Goal: Task Accomplishment & Management: Complete application form

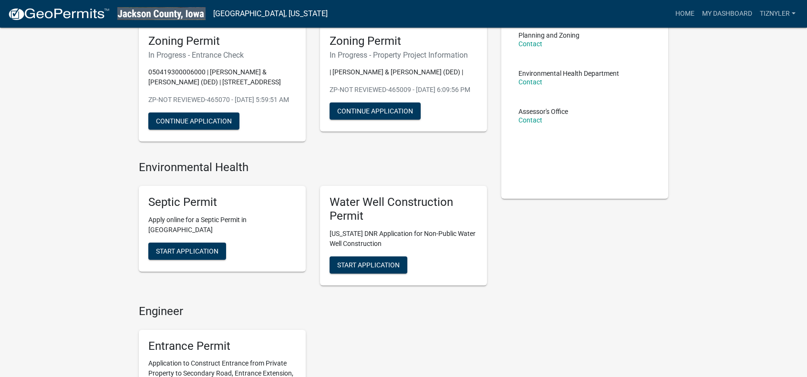
scroll to position [48, 0]
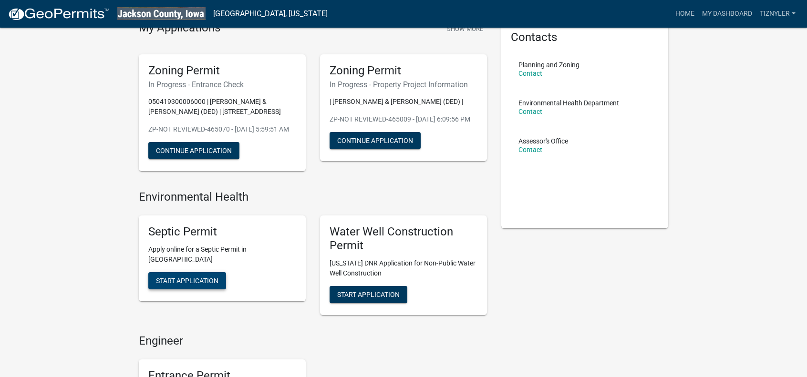
click at [183, 286] on button "Start Application" at bounding box center [187, 280] width 78 height 17
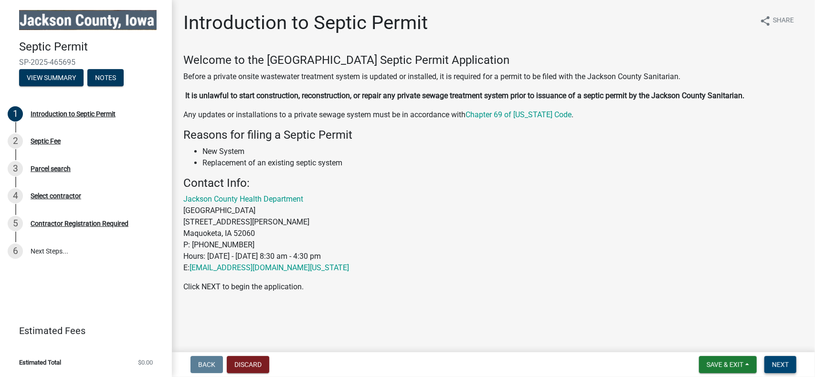
click at [775, 362] on span "Next" at bounding box center [780, 365] width 17 height 8
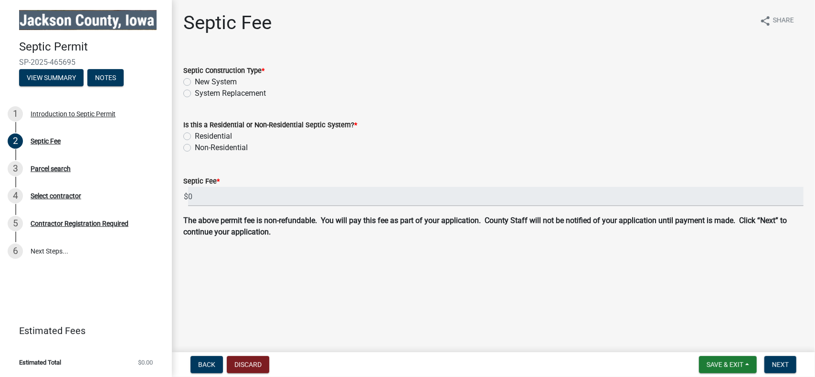
click at [200, 81] on label "New System" at bounding box center [216, 81] width 42 height 11
click at [200, 81] on input "New System" at bounding box center [198, 79] width 6 height 6
radio input "true"
click at [199, 135] on label "Residential" at bounding box center [213, 136] width 37 height 11
click at [199, 135] on input "Residential" at bounding box center [198, 134] width 6 height 6
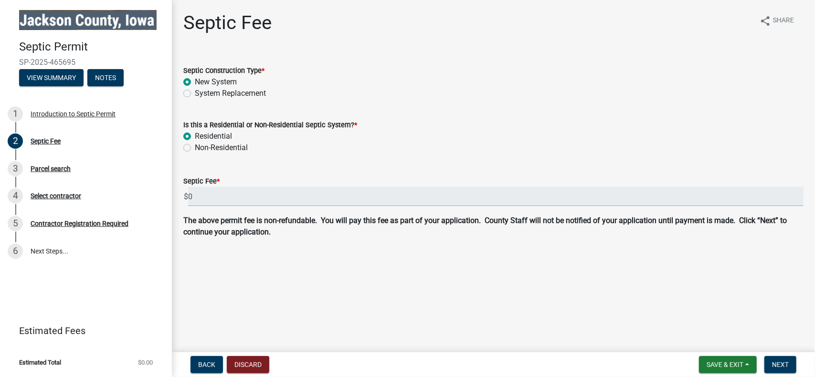
radio input "true"
click at [780, 363] on span "Next" at bounding box center [780, 365] width 17 height 8
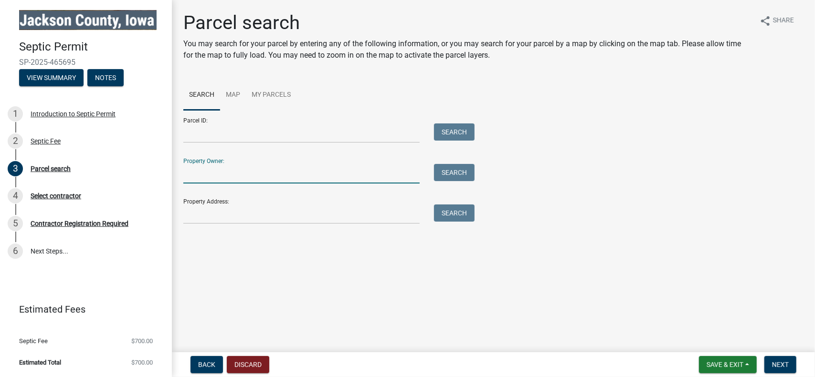
click at [259, 174] on input "Property Owner:" at bounding box center [301, 174] width 236 height 20
type input "tyler halvorson"
click at [460, 176] on button "Search" at bounding box center [454, 172] width 41 height 17
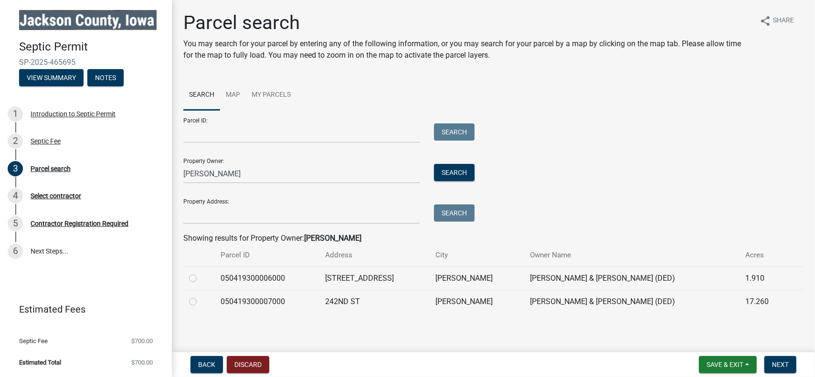
click at [200, 273] on label at bounding box center [200, 273] width 0 height 0
click at [200, 279] on input "radio" at bounding box center [203, 276] width 6 height 6
radio input "true"
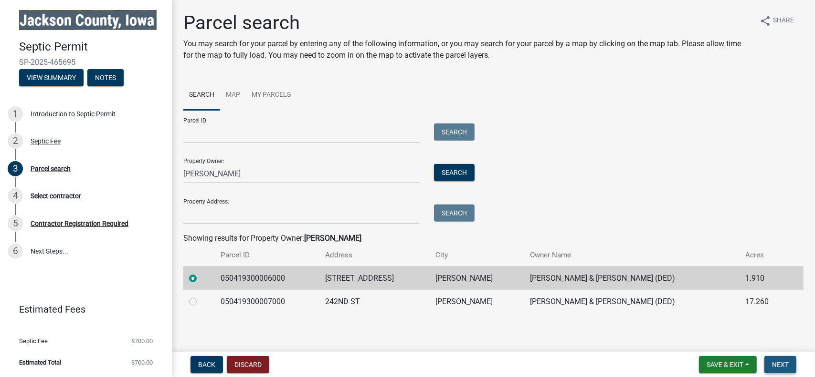
click at [774, 364] on span "Next" at bounding box center [780, 365] width 17 height 8
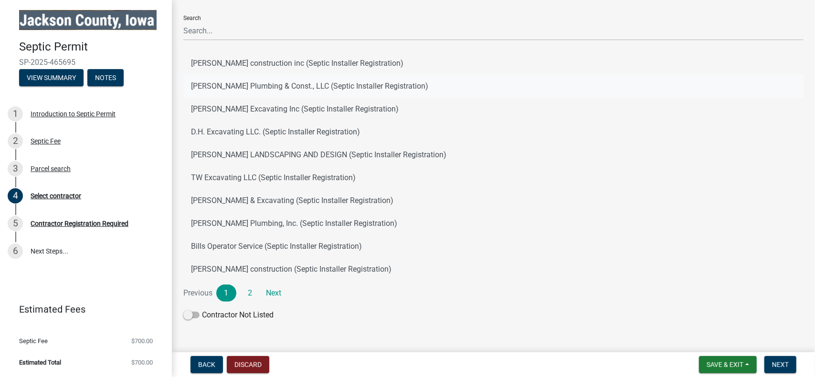
scroll to position [109, 0]
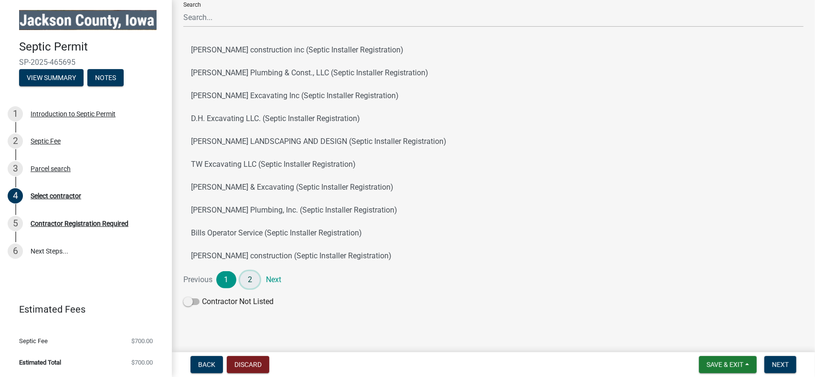
click at [252, 282] on link "2" at bounding box center [250, 280] width 20 height 17
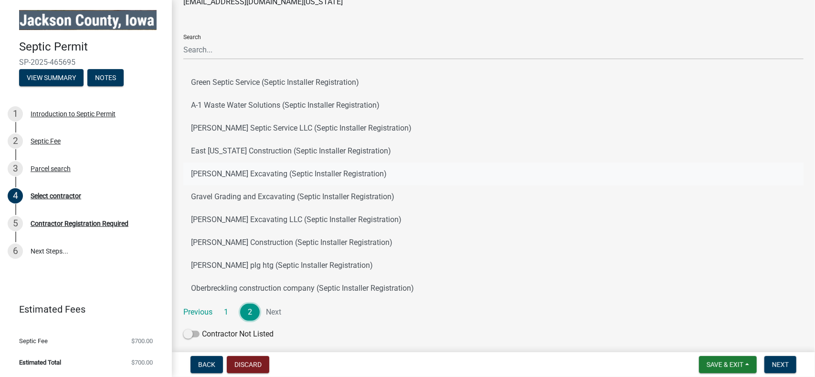
scroll to position [0, 0]
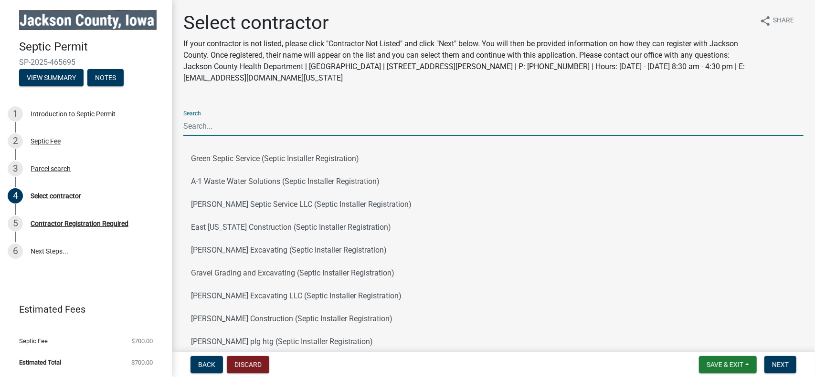
click at [374, 126] on input "Search" at bounding box center [493, 126] width 620 height 20
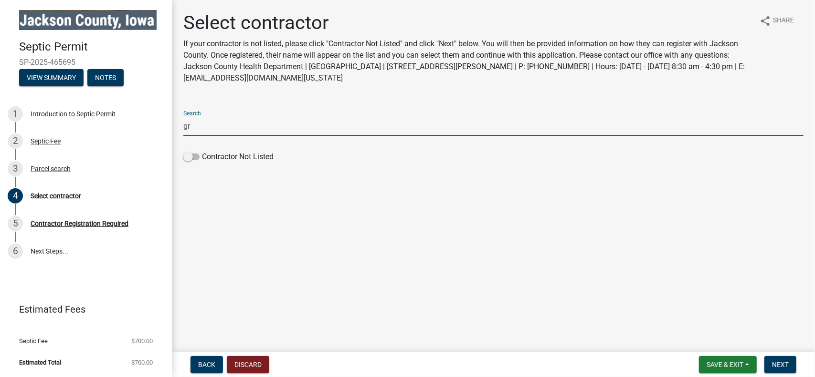
type input "g"
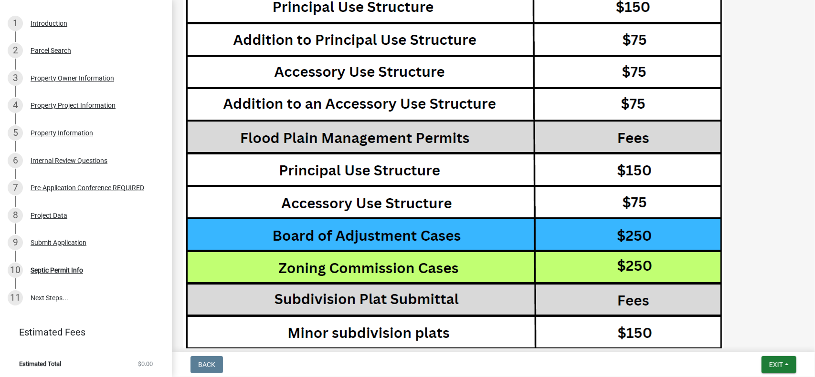
scroll to position [1959, 0]
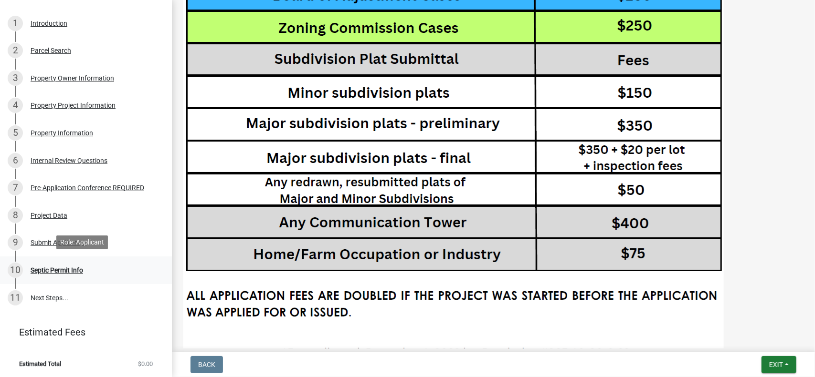
click at [57, 267] on div "Septic Permit Info" at bounding box center [57, 270] width 52 height 7
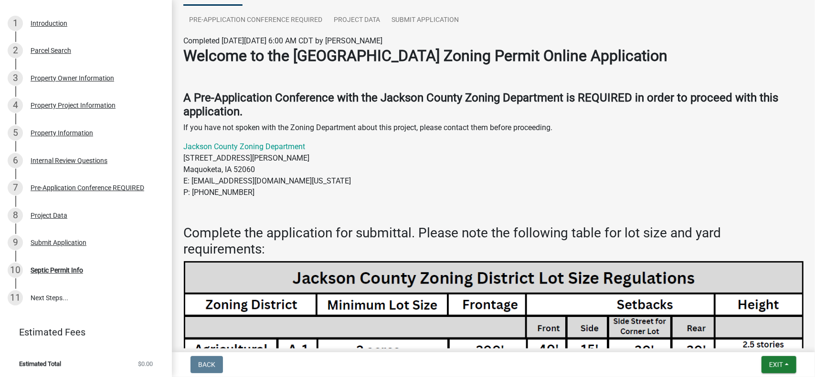
scroll to position [0, 0]
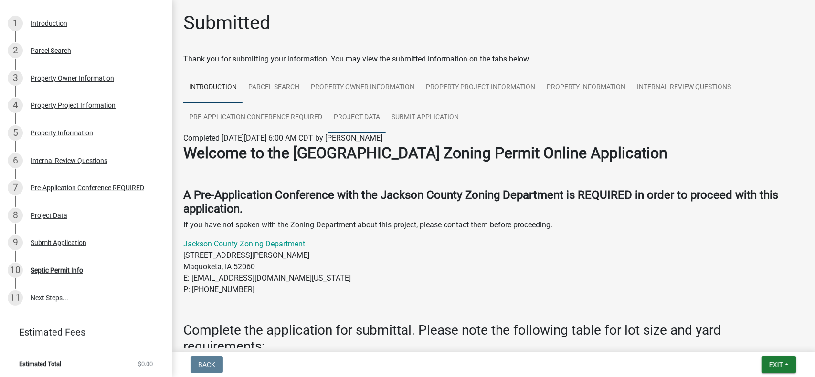
click at [343, 118] on link "Project Data" at bounding box center [357, 118] width 58 height 31
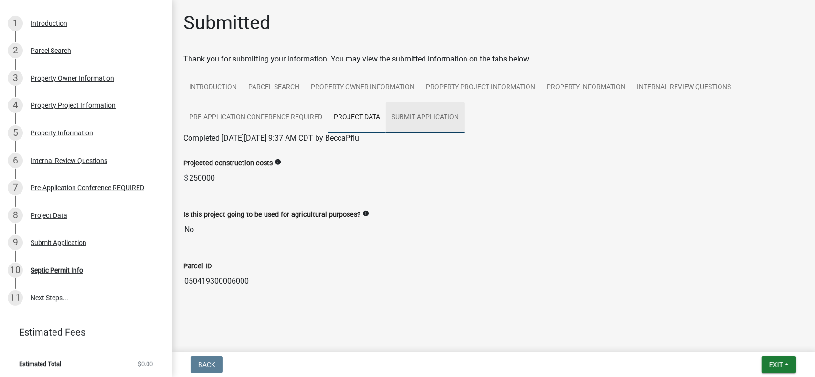
click at [410, 115] on link "Submit Application" at bounding box center [425, 118] width 79 height 31
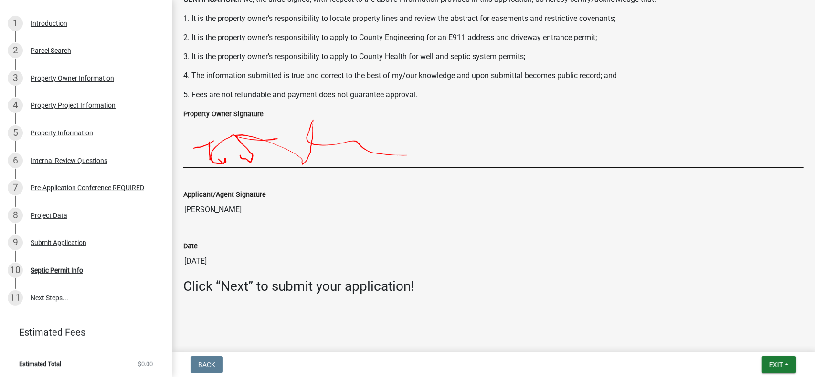
scroll to position [285, 0]
click at [741, 362] on div "Back Exit Save Save & Exit" at bounding box center [493, 364] width 628 height 17
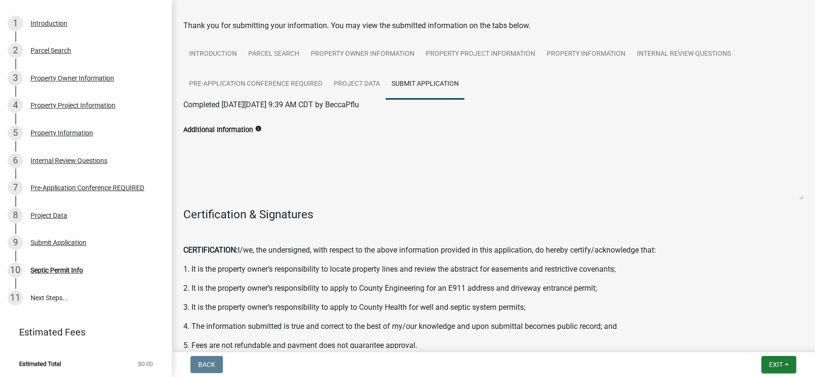
scroll to position [0, 0]
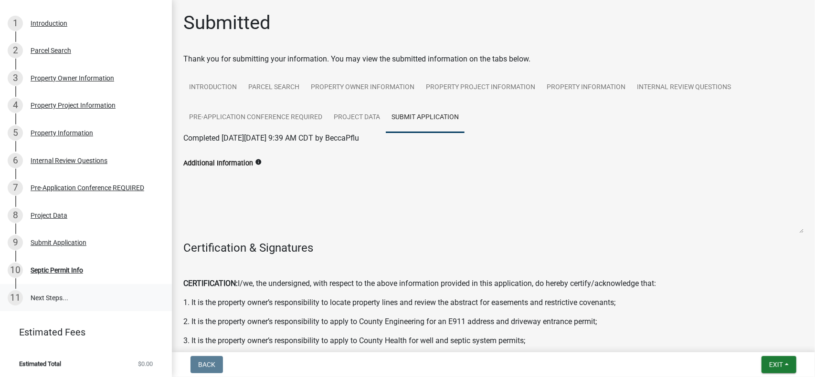
click at [69, 298] on link "11 Next Steps..." at bounding box center [86, 298] width 172 height 28
click at [69, 297] on link "11 Next Steps..." at bounding box center [86, 298] width 172 height 28
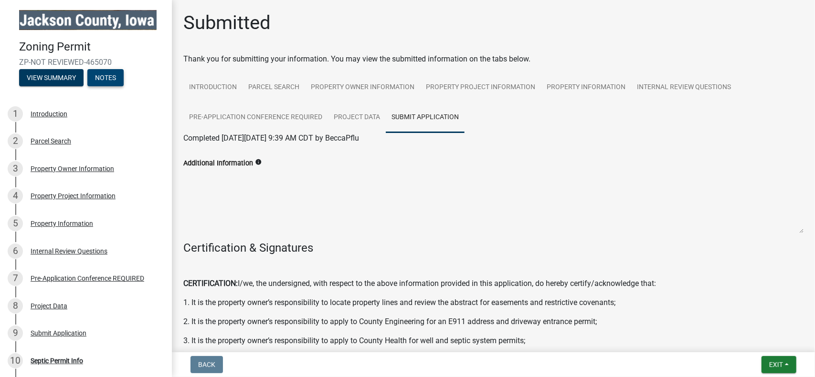
click at [103, 72] on button "Notes" at bounding box center [105, 77] width 36 height 17
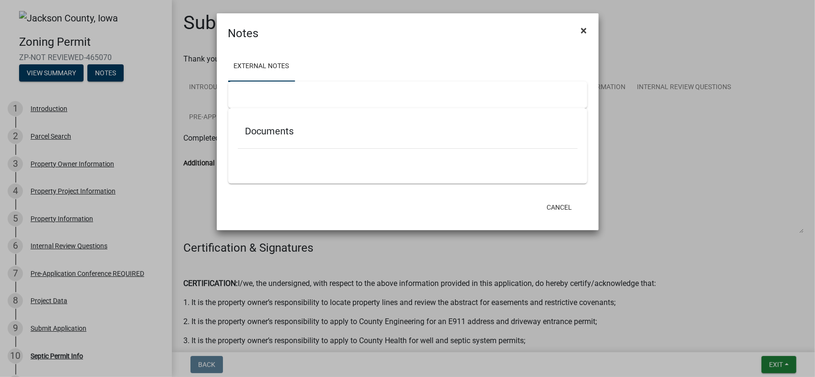
click at [586, 32] on span "×" at bounding box center [584, 30] width 6 height 13
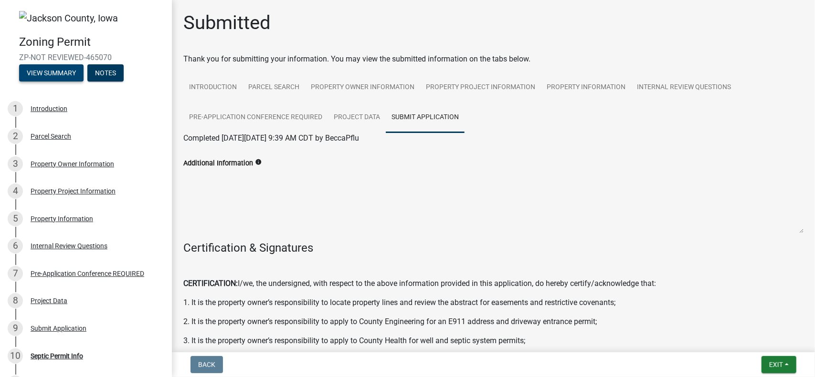
click at [53, 73] on button "View Summary" at bounding box center [51, 72] width 64 height 17
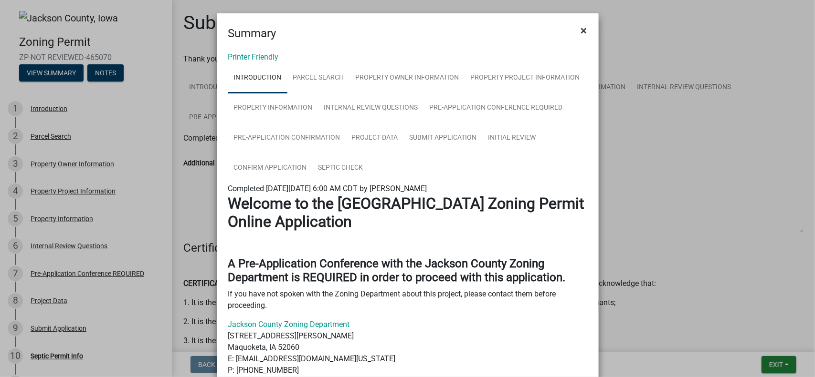
click at [581, 31] on span "×" at bounding box center [584, 30] width 6 height 13
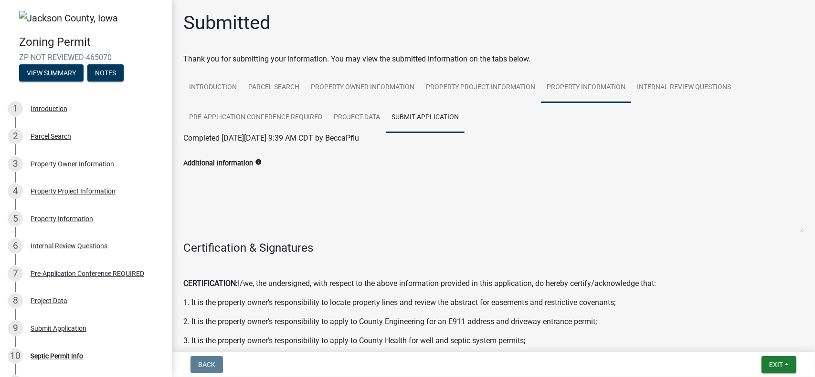
click at [587, 81] on link "Property Information" at bounding box center [586, 88] width 90 height 31
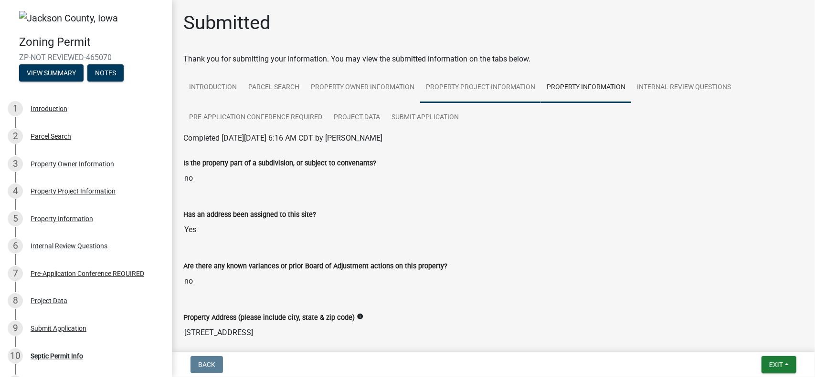
click at [514, 85] on link "Property Project Information" at bounding box center [480, 88] width 121 height 31
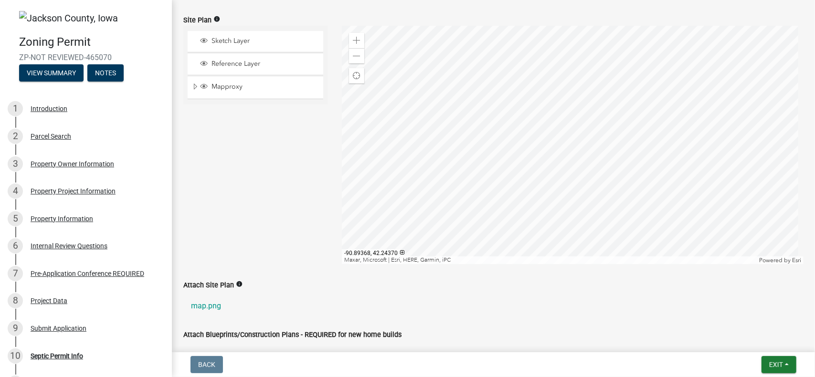
scroll to position [57, 0]
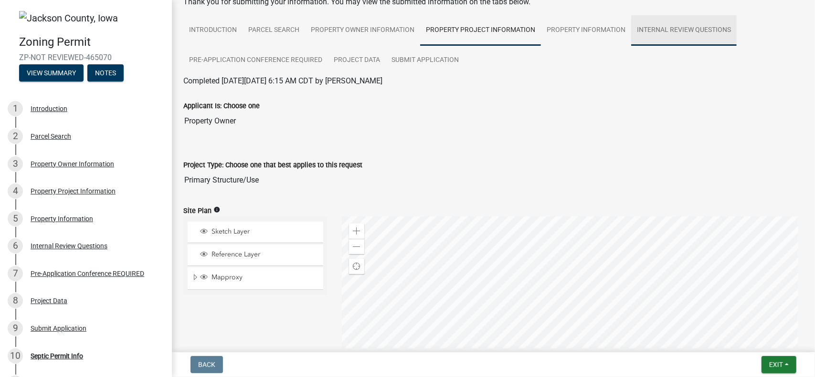
click at [655, 27] on link "Internal Review Questions" at bounding box center [683, 30] width 105 height 31
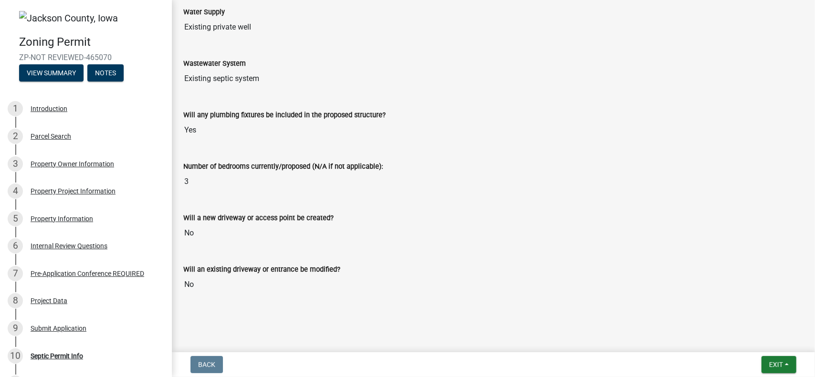
scroll to position [0, 0]
